Goal: Task Accomplishment & Management: Manage account settings

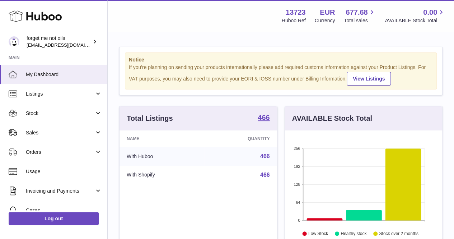
scroll to position [112, 157]
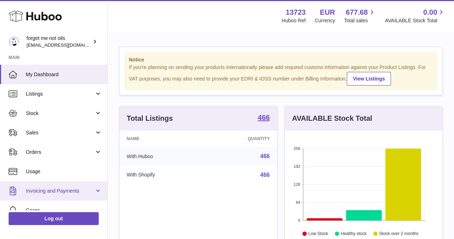
click at [45, 192] on span "Invoicing and Payments" at bounding box center [60, 190] width 69 height 7
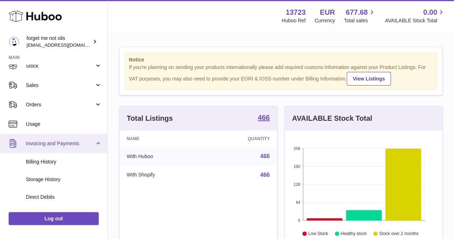
scroll to position [72, 0]
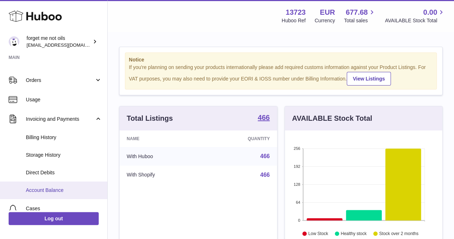
click at [42, 193] on span "Account Balance" at bounding box center [64, 190] width 76 height 7
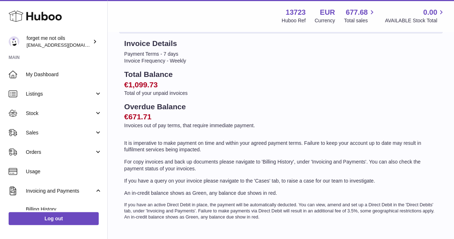
scroll to position [17, 0]
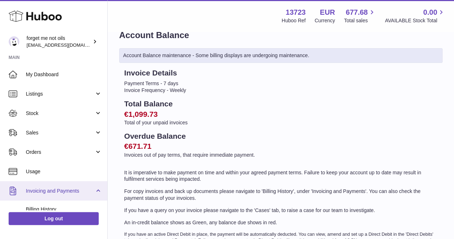
click at [43, 186] on link "Invoicing and Payments" at bounding box center [53, 190] width 107 height 19
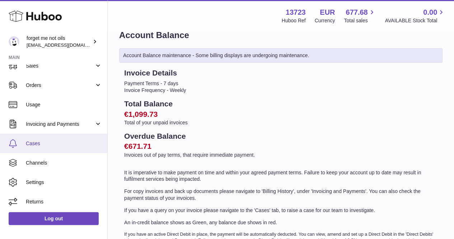
scroll to position [68, 0]
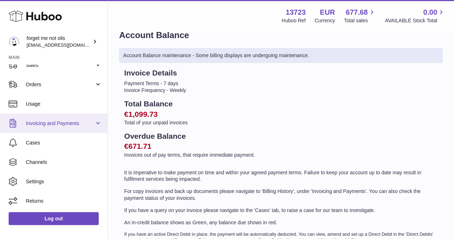
click at [86, 122] on span "Invoicing and Payments" at bounding box center [60, 123] width 69 height 7
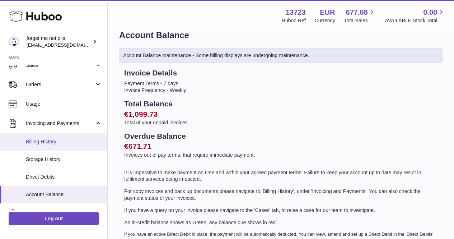
click at [61, 146] on link "Billing History" at bounding box center [53, 142] width 107 height 18
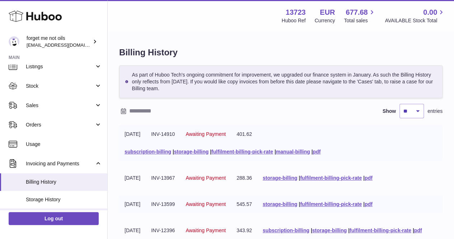
scroll to position [72, 0]
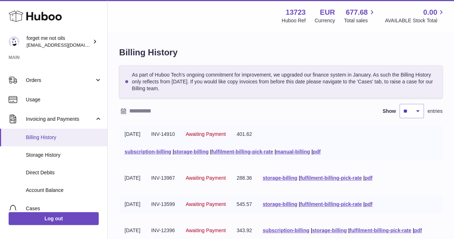
click at [78, 136] on span "Billing History" at bounding box center [64, 137] width 76 height 7
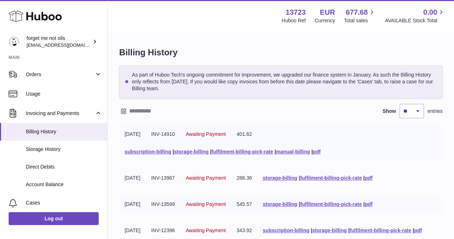
scroll to position [138, 0]
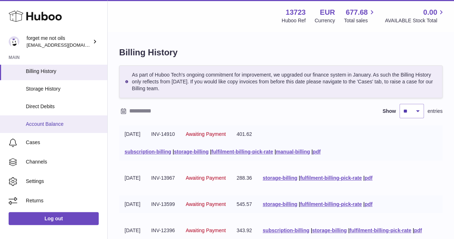
click at [55, 123] on span "Account Balance" at bounding box center [64, 124] width 76 height 7
